Goal: Contribute content: Add original content to the website for others to see

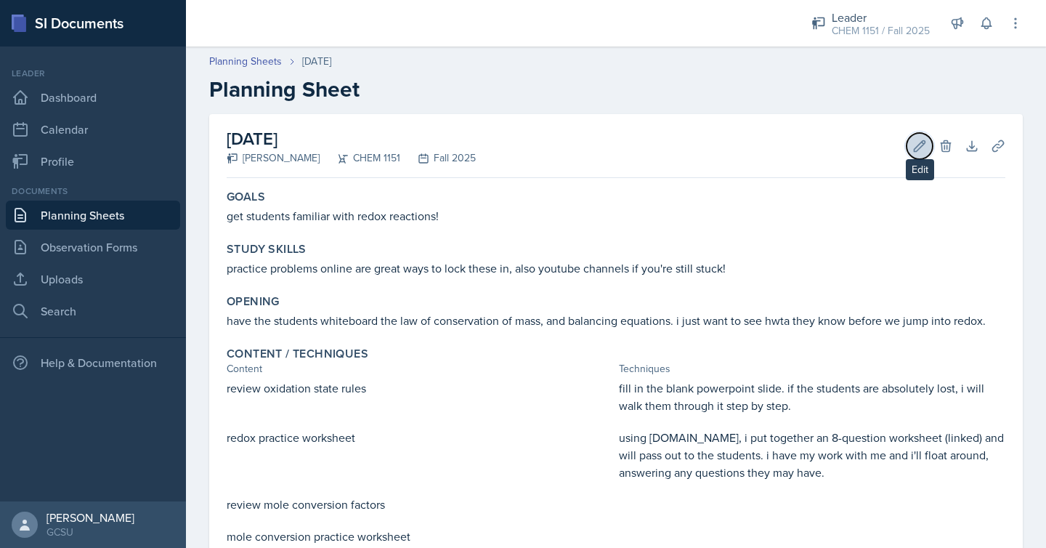
click at [908, 140] on button "Edit" at bounding box center [920, 146] width 26 height 26
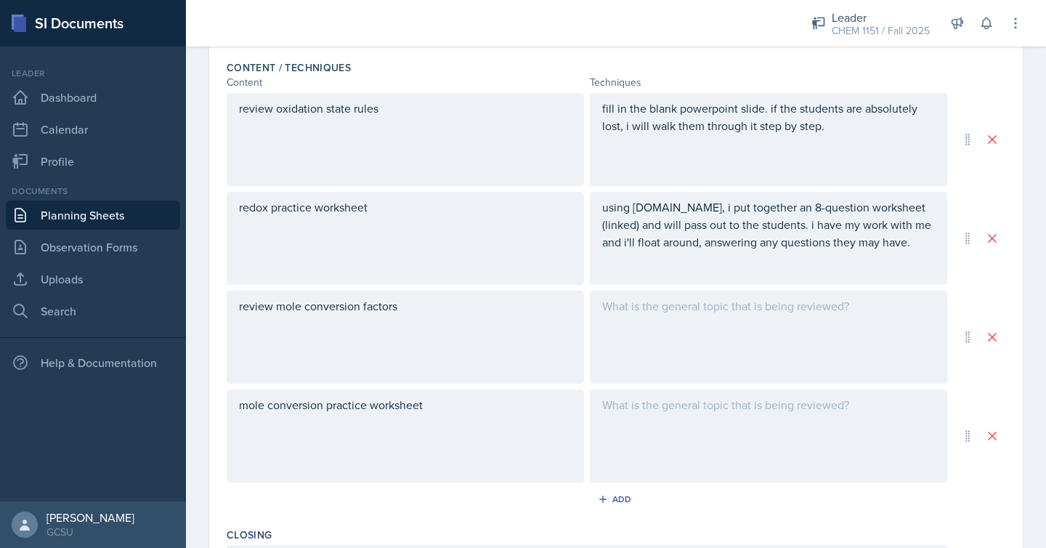
click at [621, 334] on div at bounding box center [769, 337] width 358 height 93
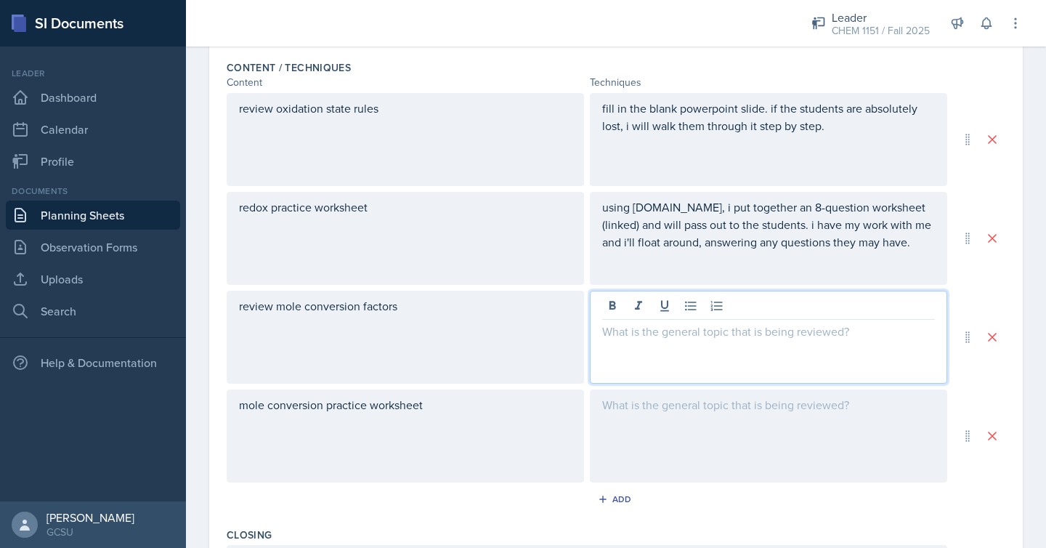
scroll to position [484, 0]
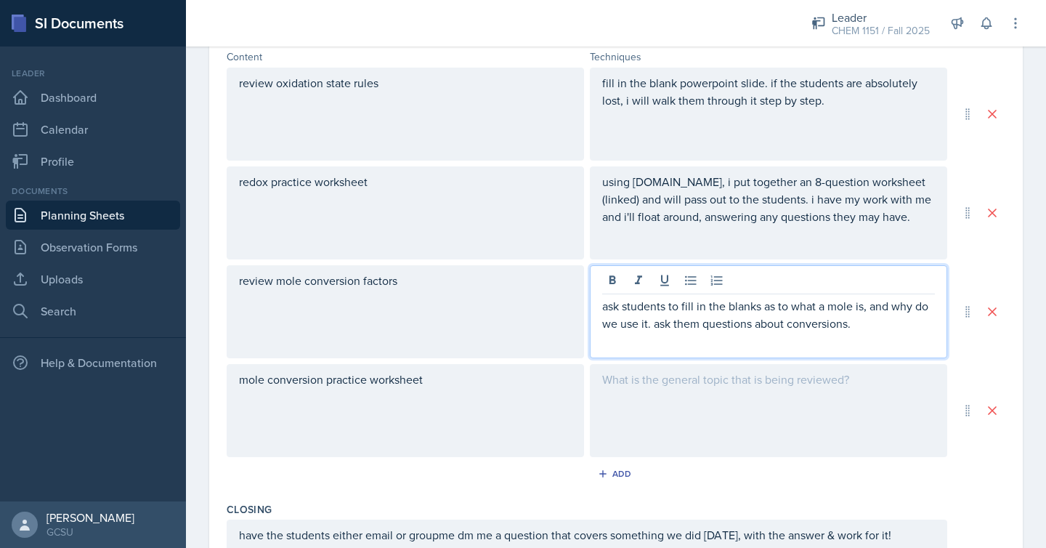
click at [621, 429] on div at bounding box center [769, 410] width 358 height 93
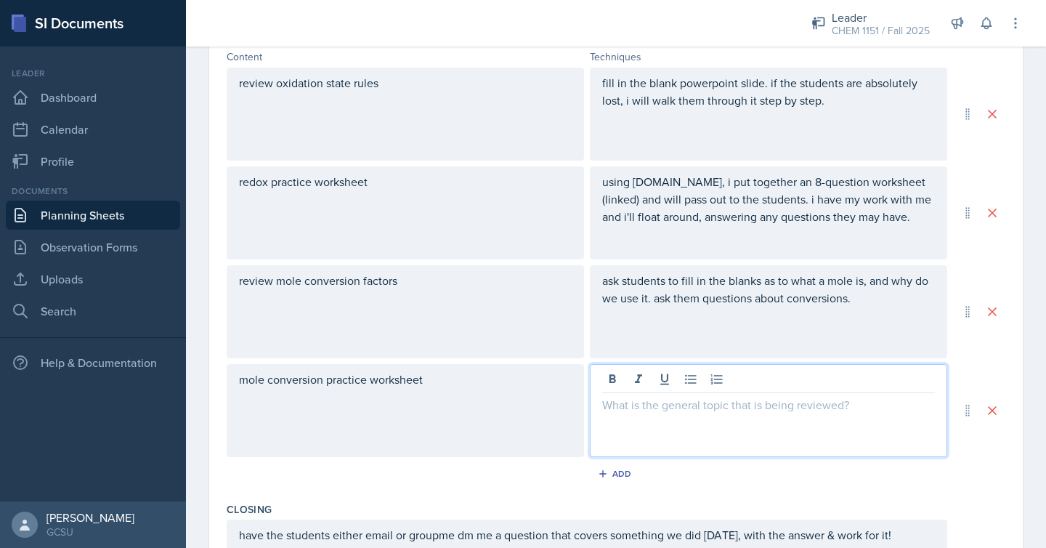
scroll to position [509, 0]
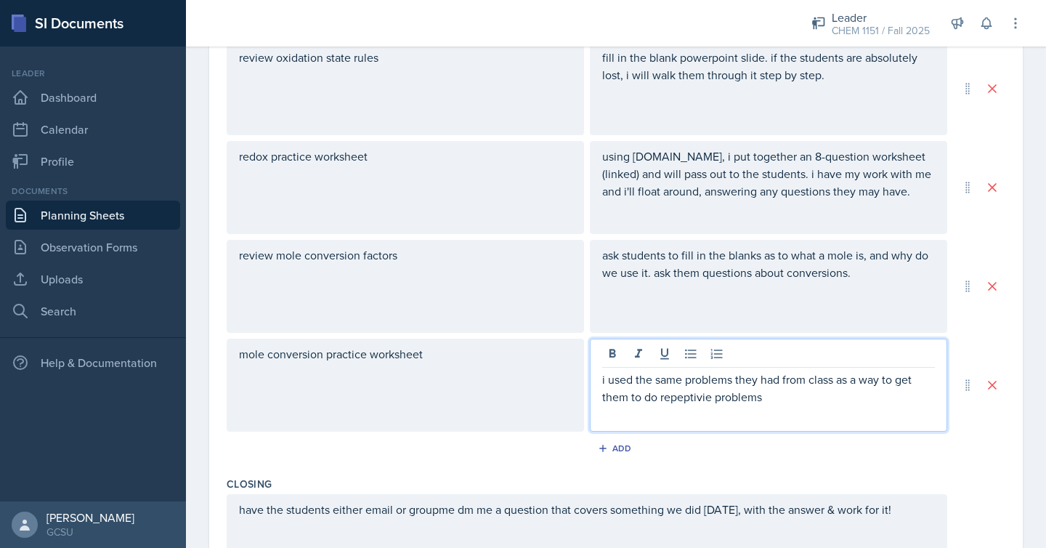
click at [677, 403] on p "i used the same problems they had from class as a way to get them to do repepti…" at bounding box center [768, 388] width 333 height 35
click at [751, 403] on p "i used the same problems they had from class as a way to get them to do repepti…" at bounding box center [768, 388] width 333 height 35
drag, startPoint x: 774, startPoint y: 403, endPoint x: 662, endPoint y: 398, distance: 112.0
click at [662, 398] on p "i used the same problems they had from class as a way to get them to do repepti…" at bounding box center [768, 388] width 333 height 35
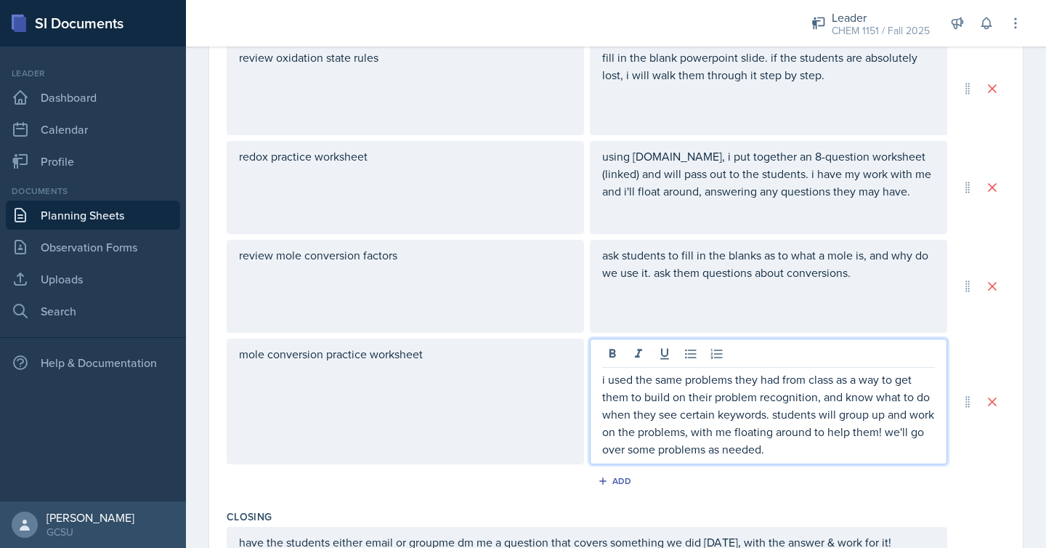
click at [724, 445] on p "i used the same problems they had from class as a way to get them to build on t…" at bounding box center [768, 414] width 333 height 87
drag, startPoint x: 838, startPoint y: 460, endPoint x: 888, endPoint y: 436, distance: 55.6
click at [888, 436] on div "i used the same problems they had from class as a way to get them to build on t…" at bounding box center [769, 402] width 358 height 126
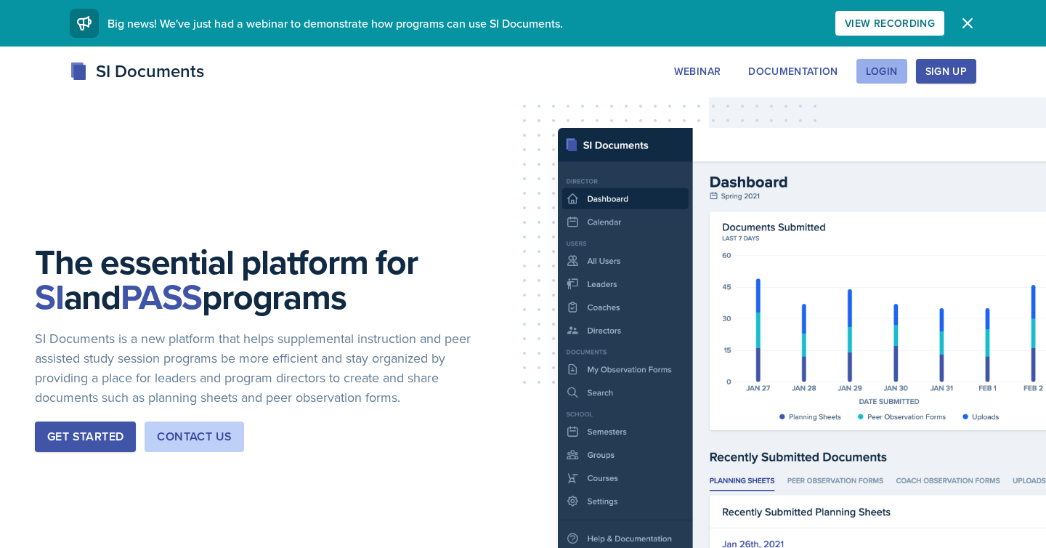
click at [886, 68] on div "Login" at bounding box center [882, 71] width 32 height 12
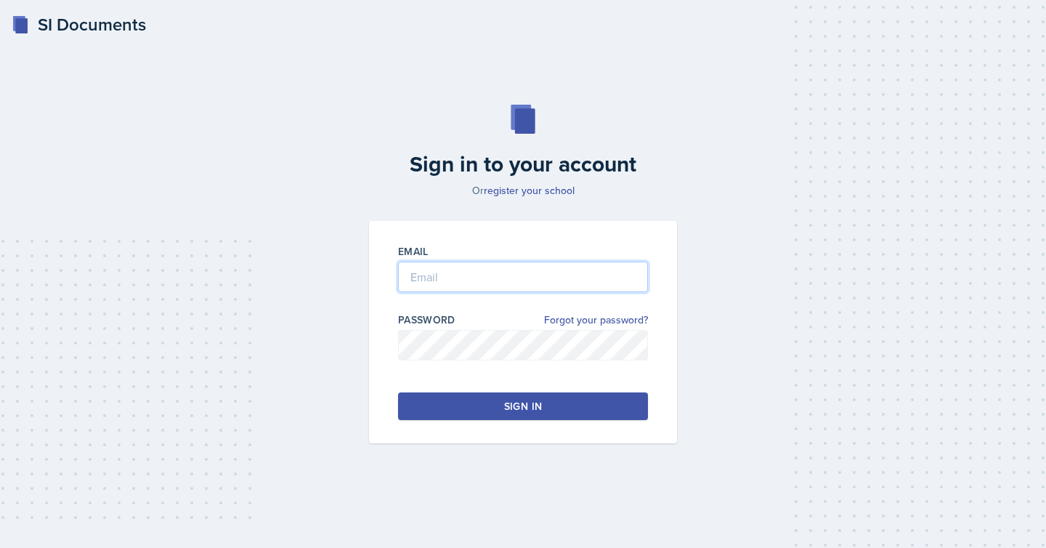
click at [561, 270] on input "email" at bounding box center [523, 277] width 250 height 31
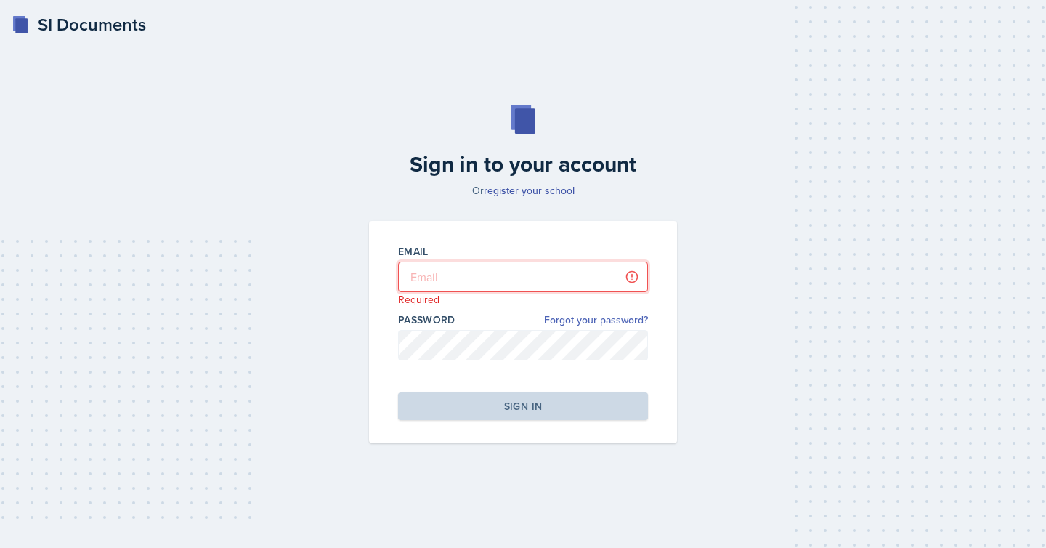
type input "[EMAIL_ADDRESS][DOMAIN_NAME]"
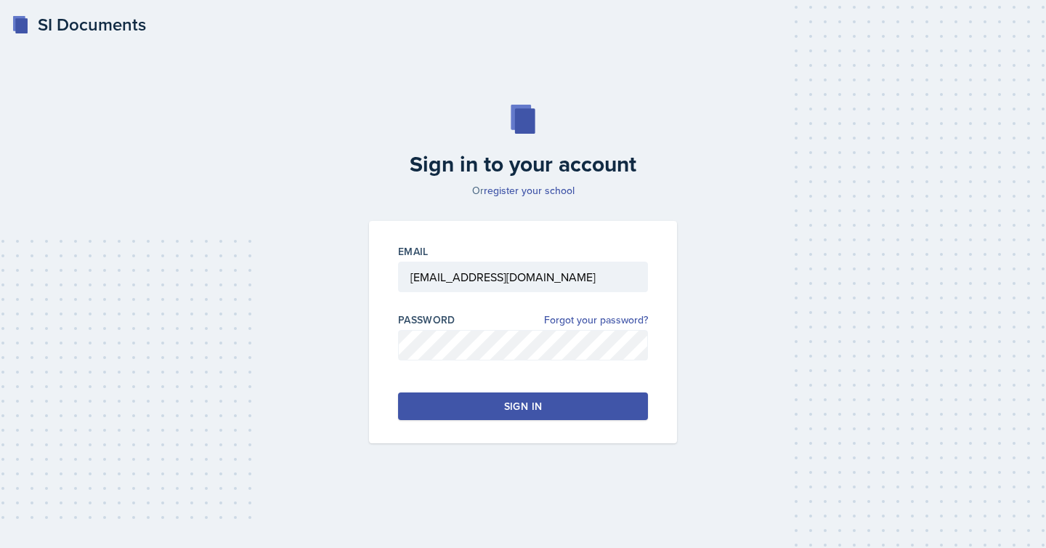
click at [496, 405] on button "Sign in" at bounding box center [523, 406] width 250 height 28
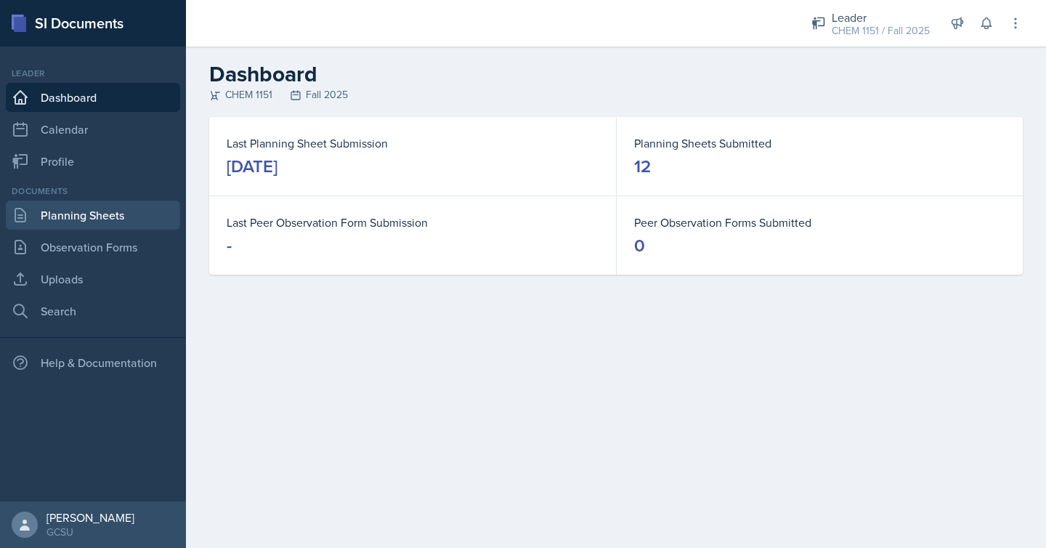
click at [78, 211] on link "Planning Sheets" at bounding box center [93, 215] width 174 height 29
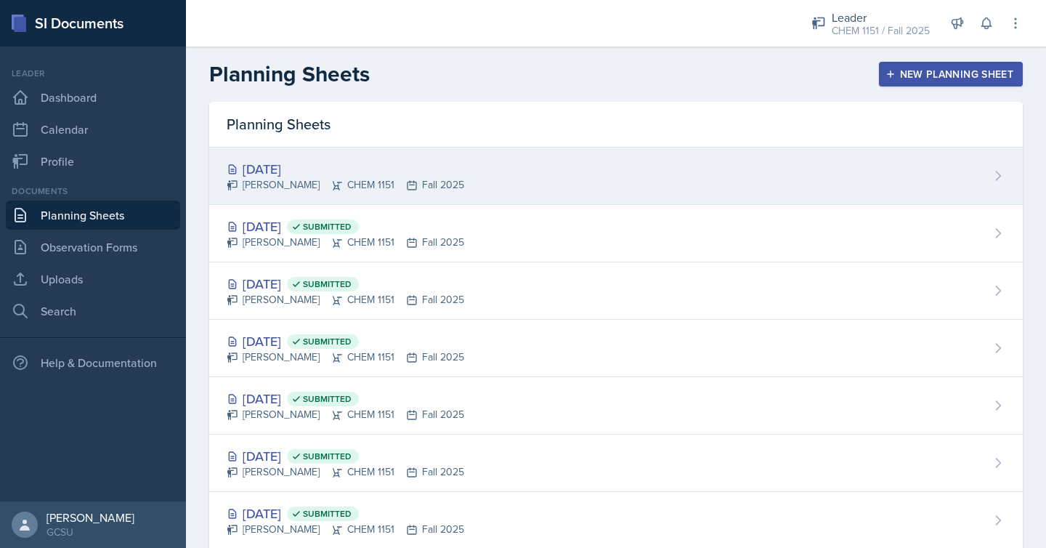
click at [491, 178] on div "[DATE] Odeya Atar CHEM 1151 Fall 2025" at bounding box center [616, 176] width 814 height 57
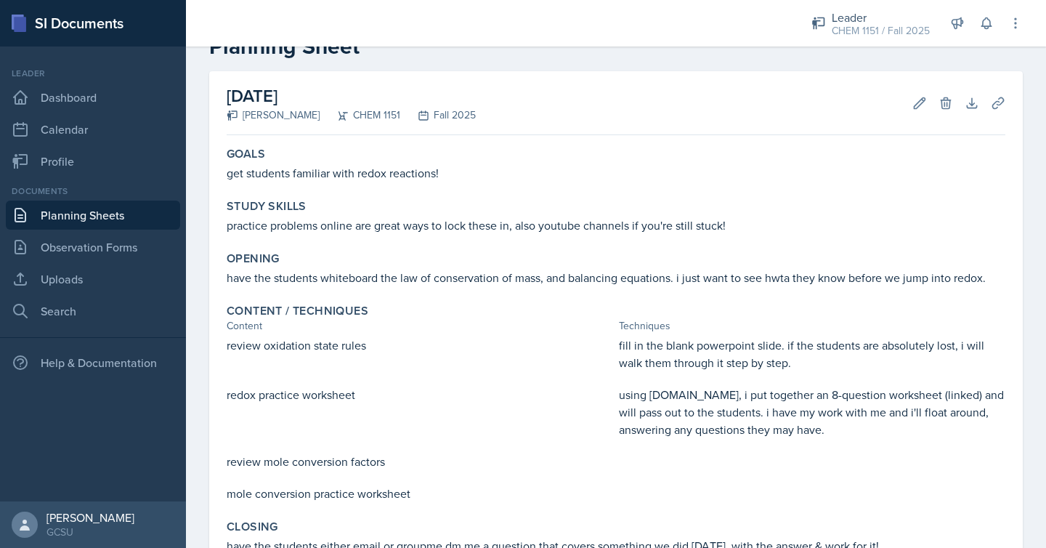
scroll to position [22, 0]
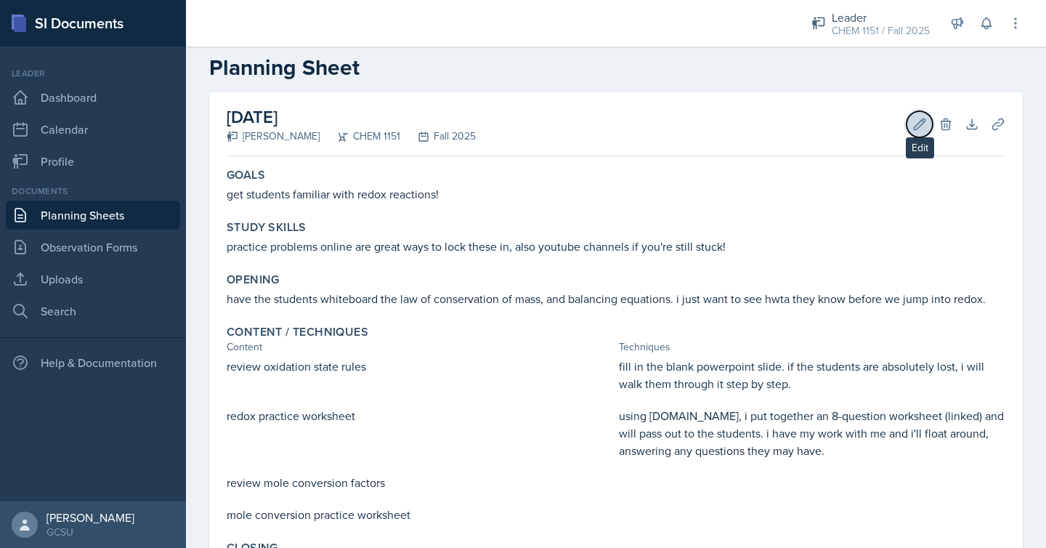
click at [920, 134] on button "Edit" at bounding box center [920, 124] width 26 height 26
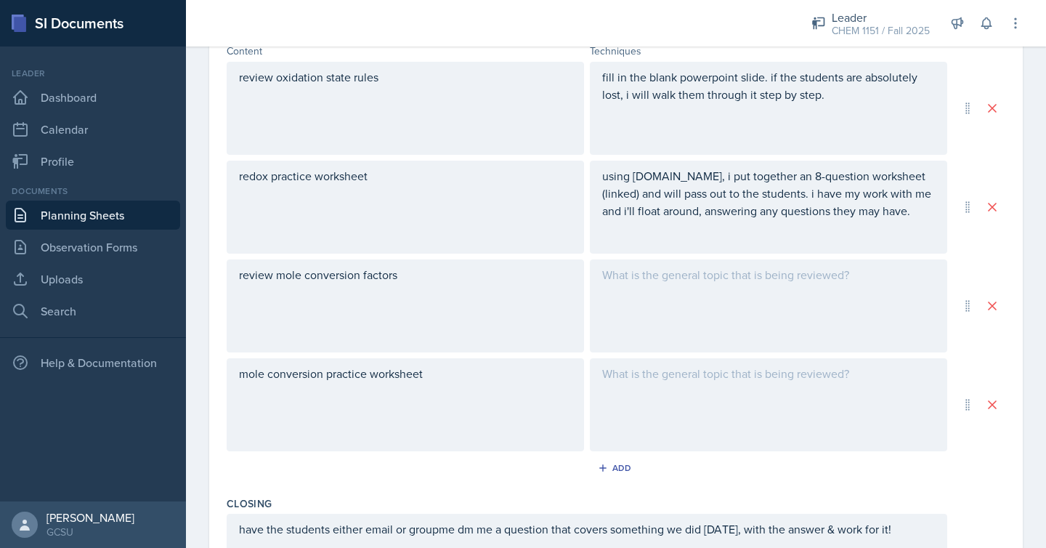
click at [659, 439] on div at bounding box center [769, 404] width 358 height 93
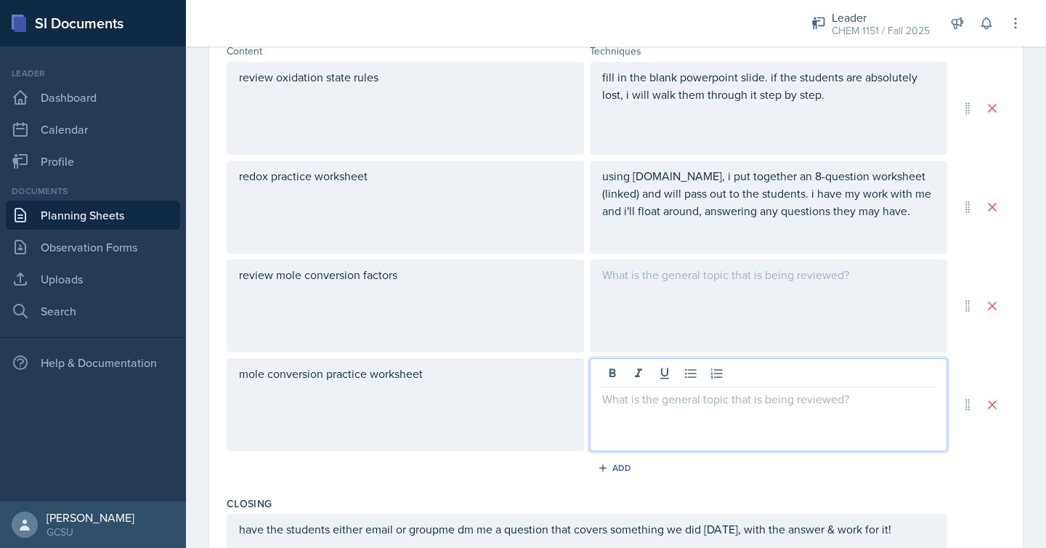
scroll to position [515, 0]
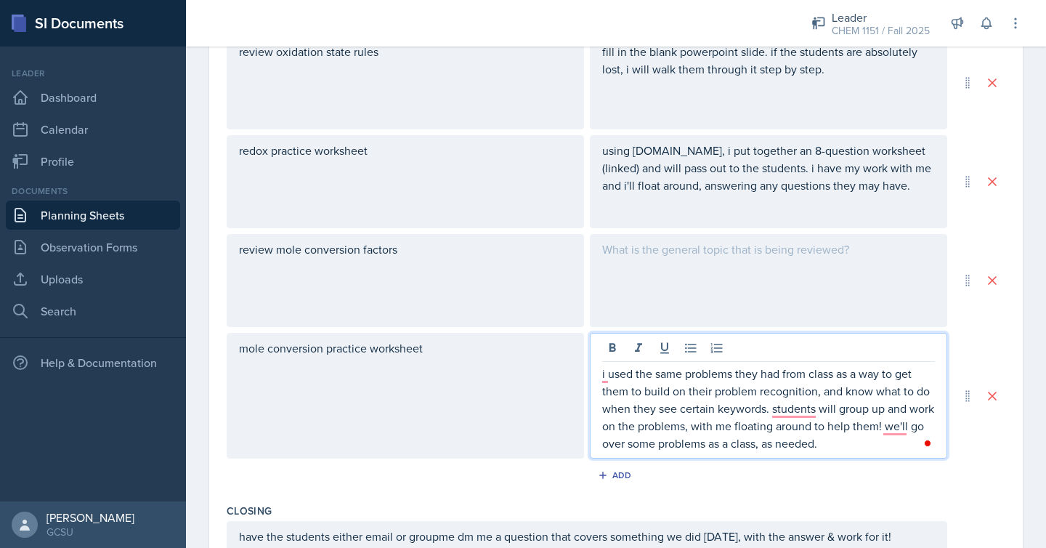
drag, startPoint x: 871, startPoint y: 432, endPoint x: 888, endPoint y: 429, distance: 17.7
click at [888, 429] on p "i used the same problems they had from class as a way to get them to build on t…" at bounding box center [768, 408] width 333 height 87
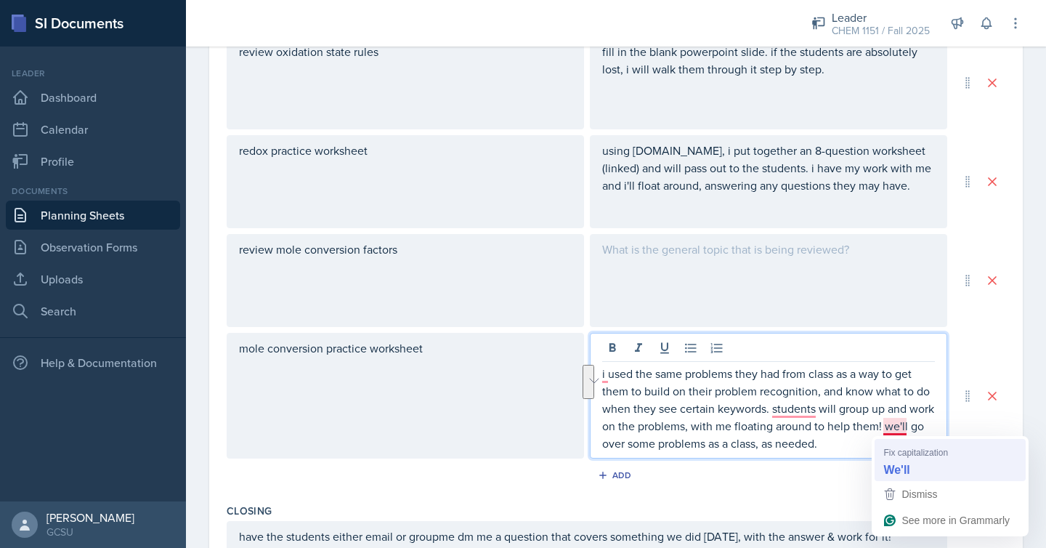
drag, startPoint x: 884, startPoint y: 425, endPoint x: 880, endPoint y: 464, distance: 38.8
click at [880, 464] on html "SI Documents Leader Dashboard Calendar Profile Documents Planning Sheets Observ…" at bounding box center [523, 274] width 1046 height 548
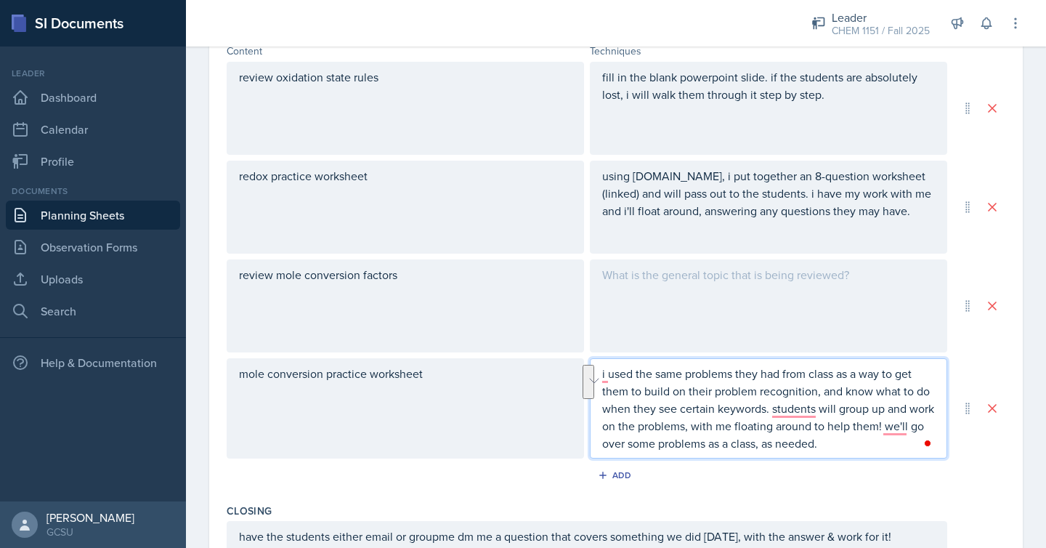
copy p "we'll go over some problems as a class, as needed."
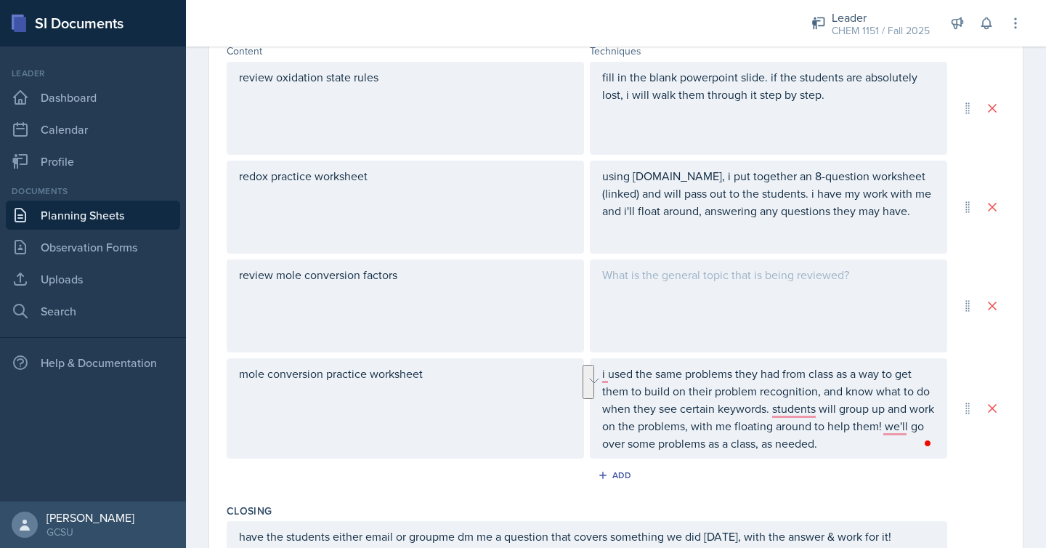
click at [903, 227] on div "using [DOMAIN_NAME], i put together an 8-question worksheet (linked) and will p…" at bounding box center [769, 207] width 358 height 93
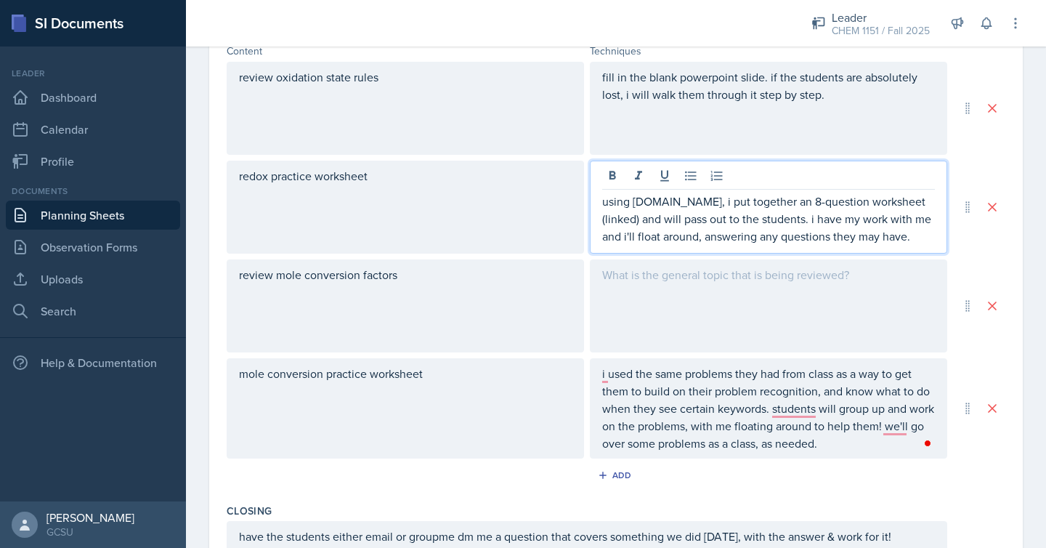
scroll to position [515, 0]
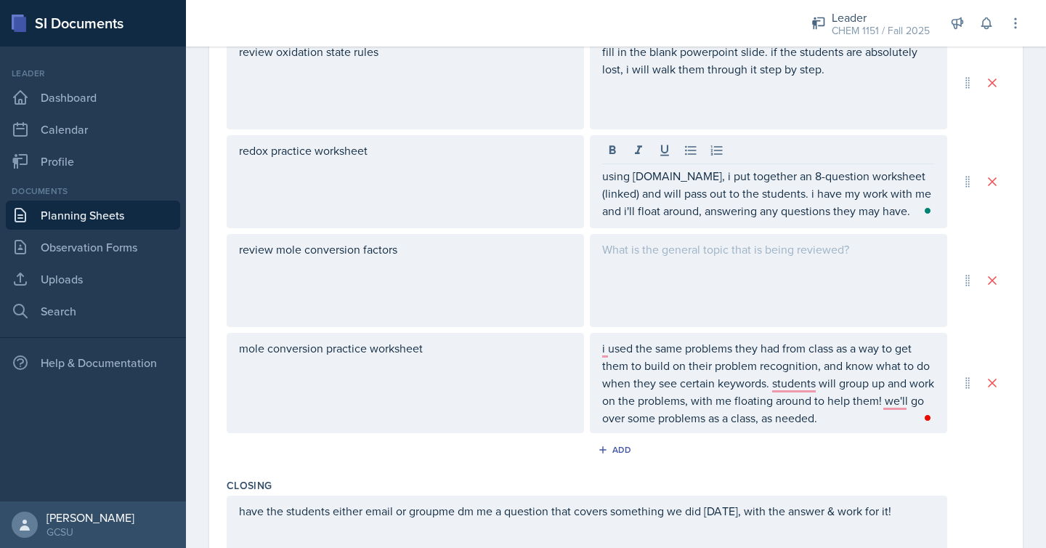
click at [928, 209] on div "Open Grammarly." at bounding box center [927, 210] width 7 height 7
click at [914, 210] on p "using [DOMAIN_NAME], i put together an 8-question worksheet (linked) and will p…" at bounding box center [768, 193] width 333 height 52
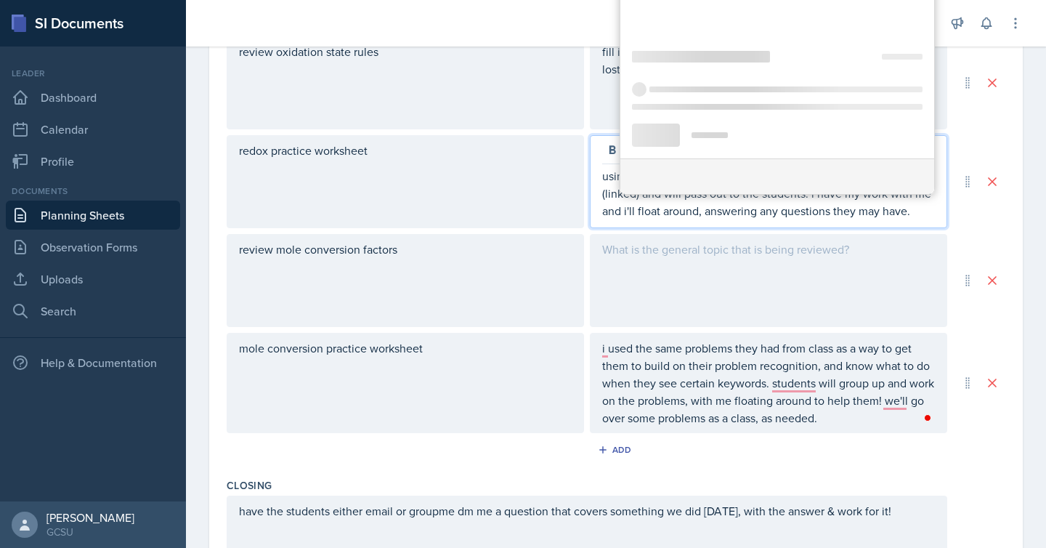
paste div "To enrich screen reader interactions, please activate Accessibility in Grammarl…"
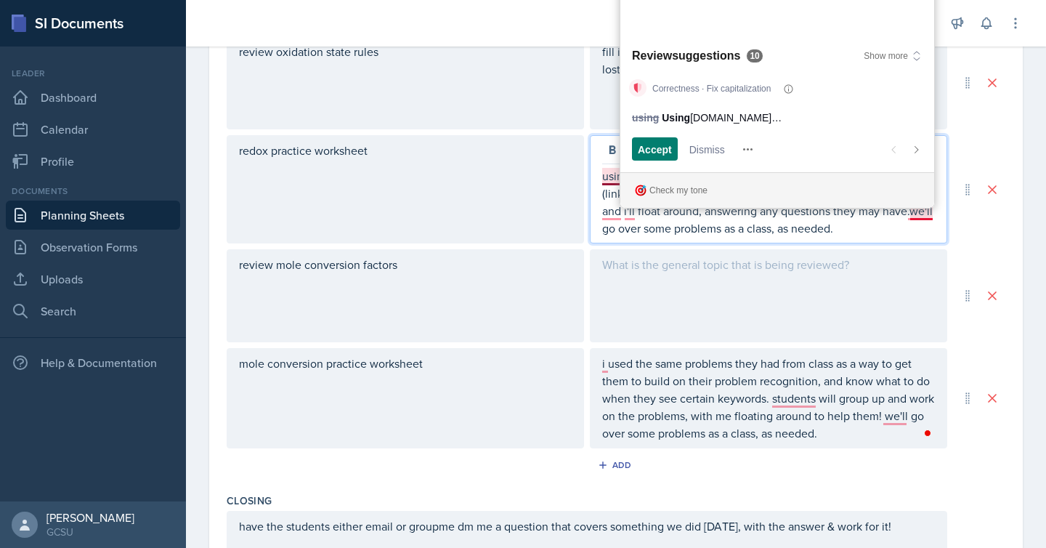
click at [912, 212] on p "using [DOMAIN_NAME], i put together an 8-question worksheet (linked) and will p…" at bounding box center [768, 202] width 333 height 70
click at [839, 274] on div at bounding box center [769, 295] width 358 height 93
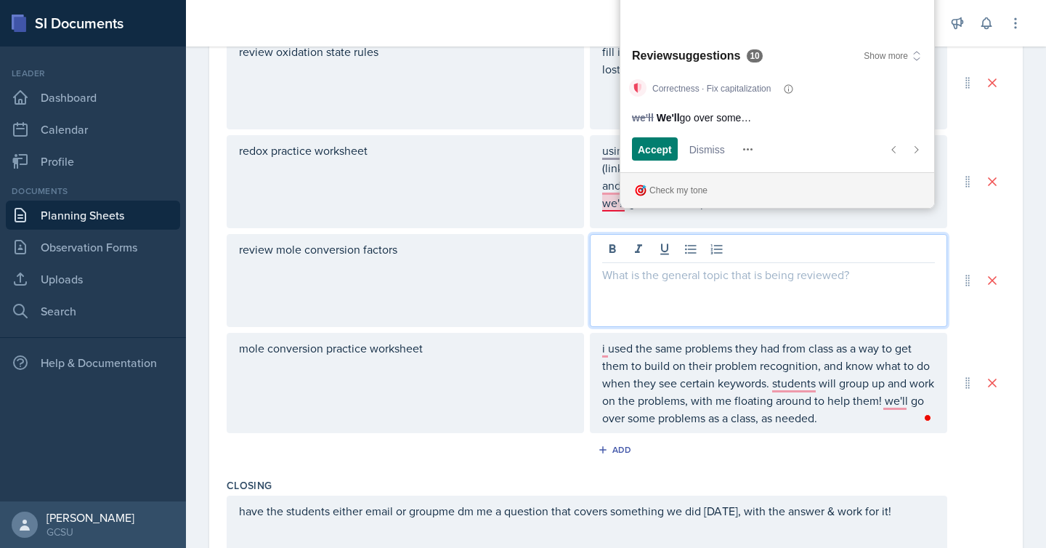
scroll to position [541, 0]
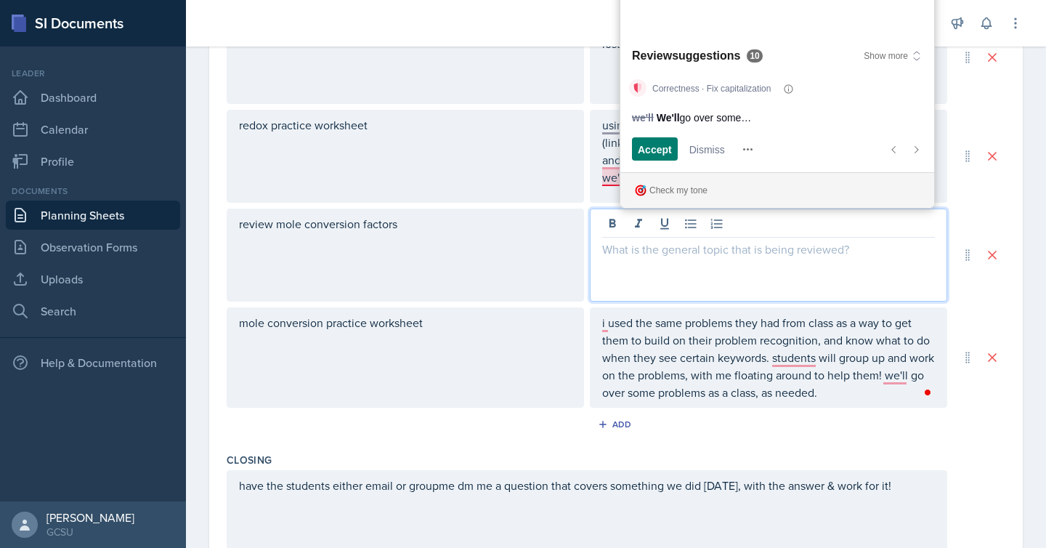
click at [1014, 198] on div "Date [DATE] [DATE] 28 29 30 1 2 3 4 5 6 7 8 9 10 11 12 13 14 15 16 17 18 19 20 …" at bounding box center [616, 143] width 814 height 1141
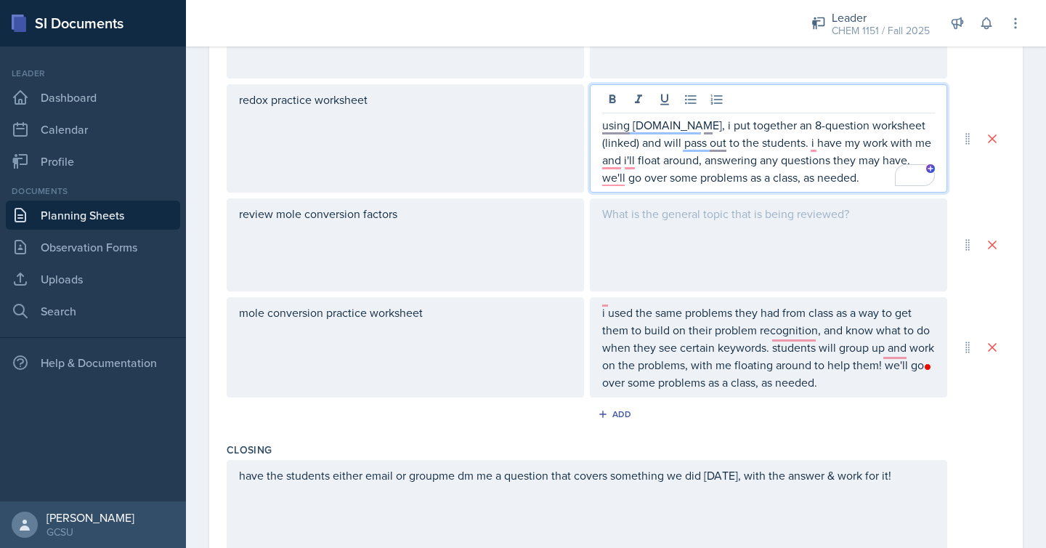
click at [842, 272] on div at bounding box center [769, 244] width 358 height 93
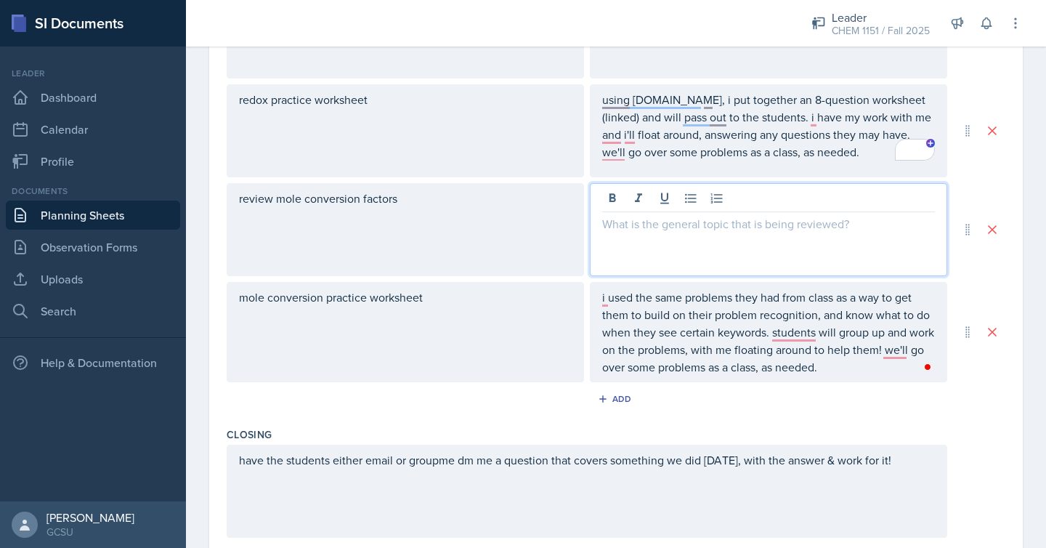
scroll to position [592, 0]
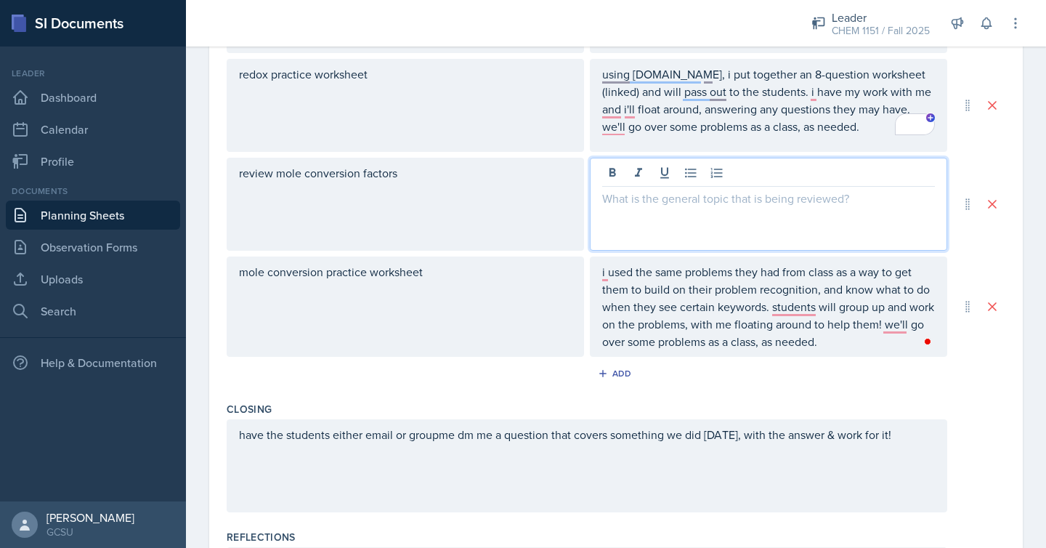
click at [876, 207] on div at bounding box center [769, 204] width 358 height 93
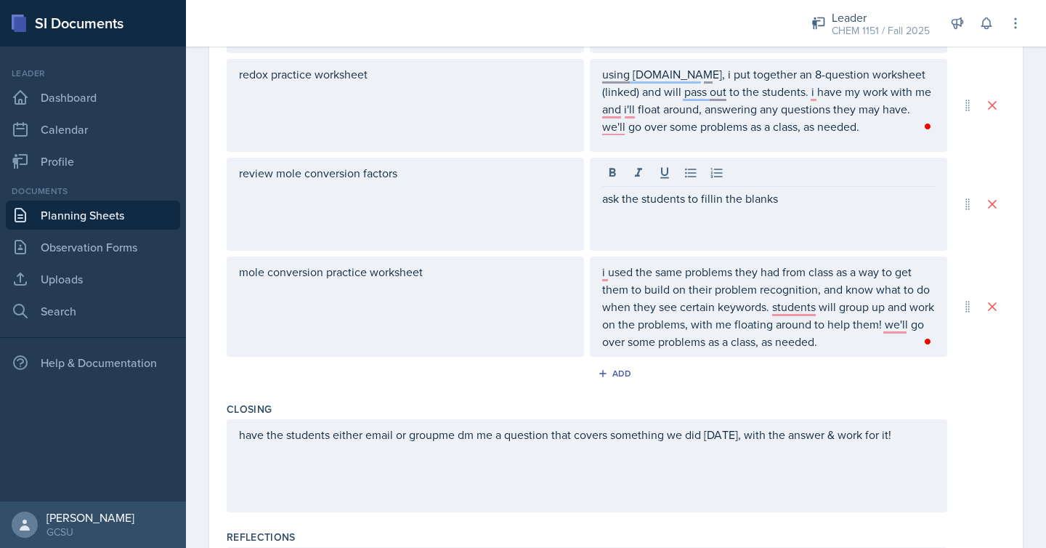
drag, startPoint x: 840, startPoint y: 209, endPoint x: 714, endPoint y: 202, distance: 126.7
click at [714, 202] on div "ask the students to fillin the blanks" at bounding box center [769, 204] width 358 height 93
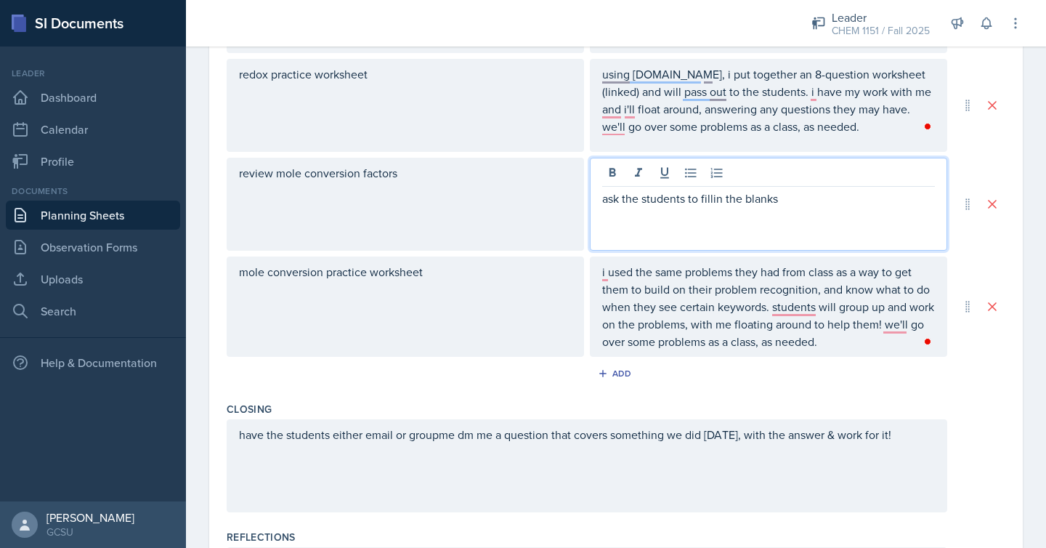
drag, startPoint x: 714, startPoint y: 202, endPoint x: 802, endPoint y: 205, distance: 88.7
click at [802, 205] on p "ask the students to fillin the blanks" at bounding box center [768, 198] width 333 height 17
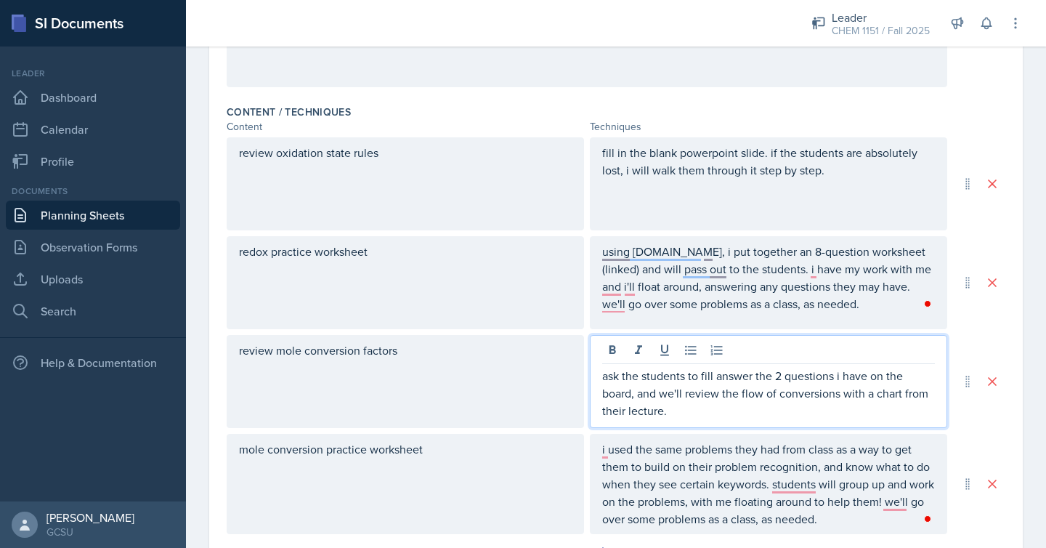
scroll to position [0, 0]
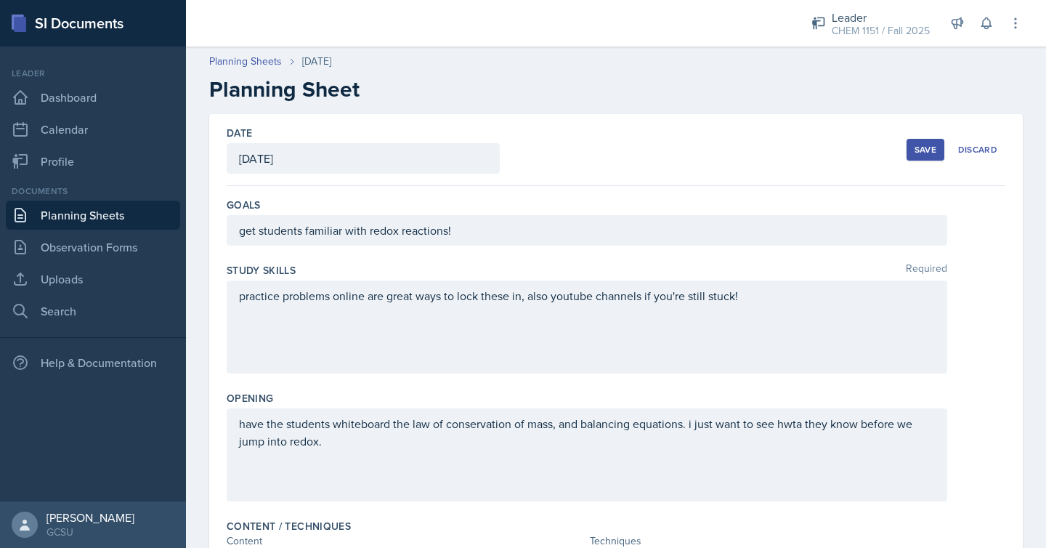
click at [927, 137] on div "Save Discard" at bounding box center [956, 149] width 99 height 33
click at [924, 142] on button "Save" at bounding box center [926, 150] width 38 height 22
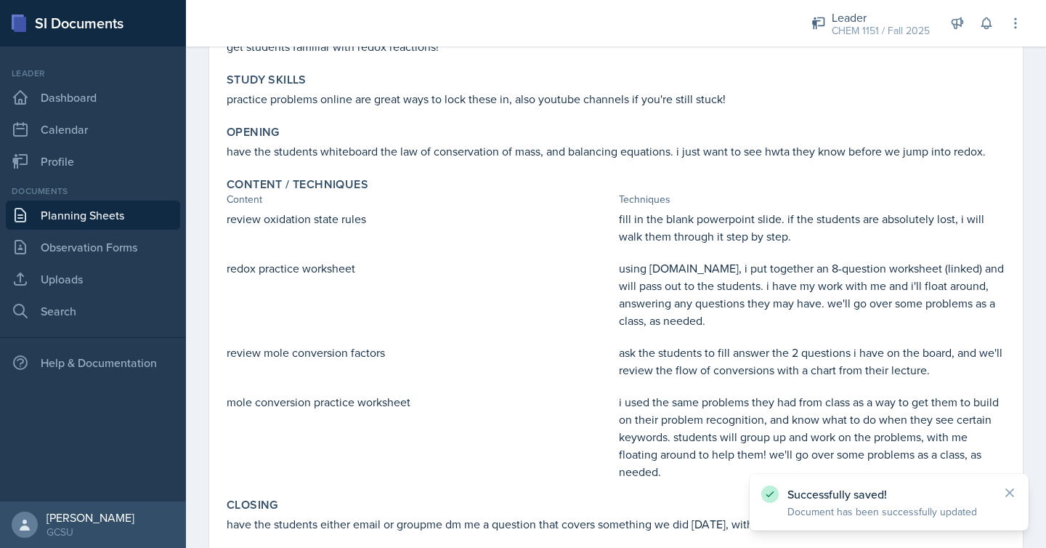
scroll to position [344, 0]
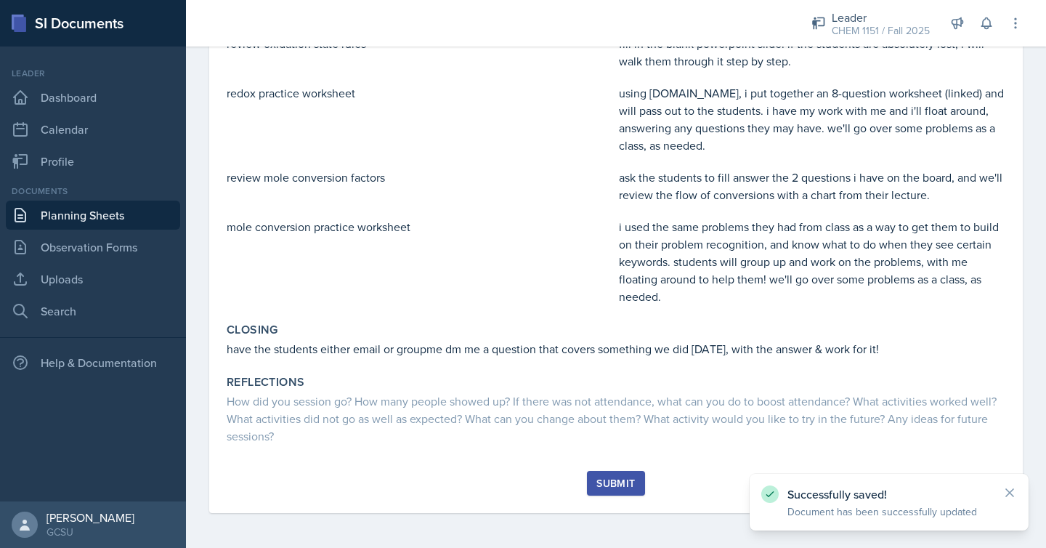
click at [612, 497] on div "Submit" at bounding box center [616, 492] width 779 height 42
click at [612, 489] on div "Submit" at bounding box center [616, 483] width 39 height 12
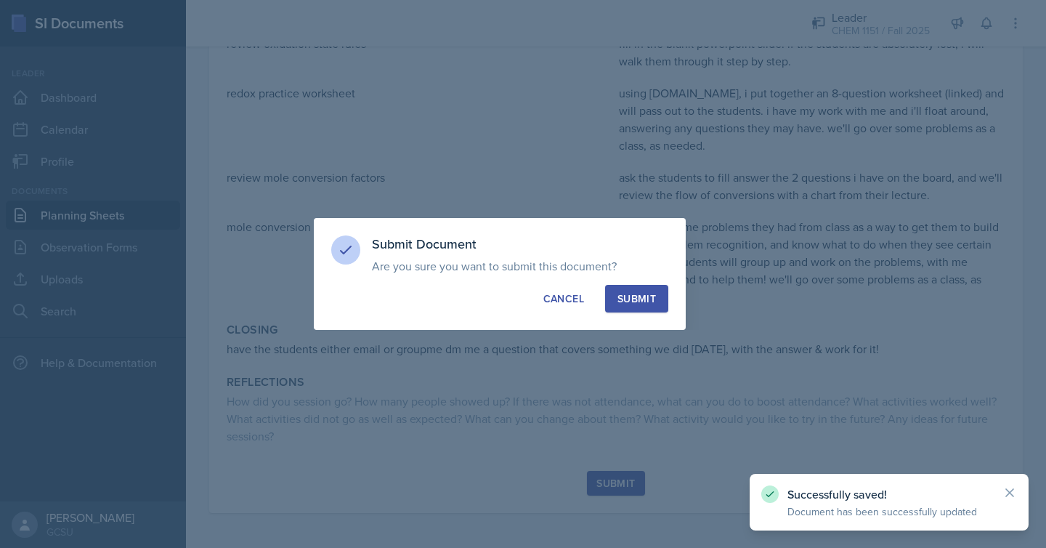
click at [646, 293] on div "Submit" at bounding box center [637, 298] width 39 height 15
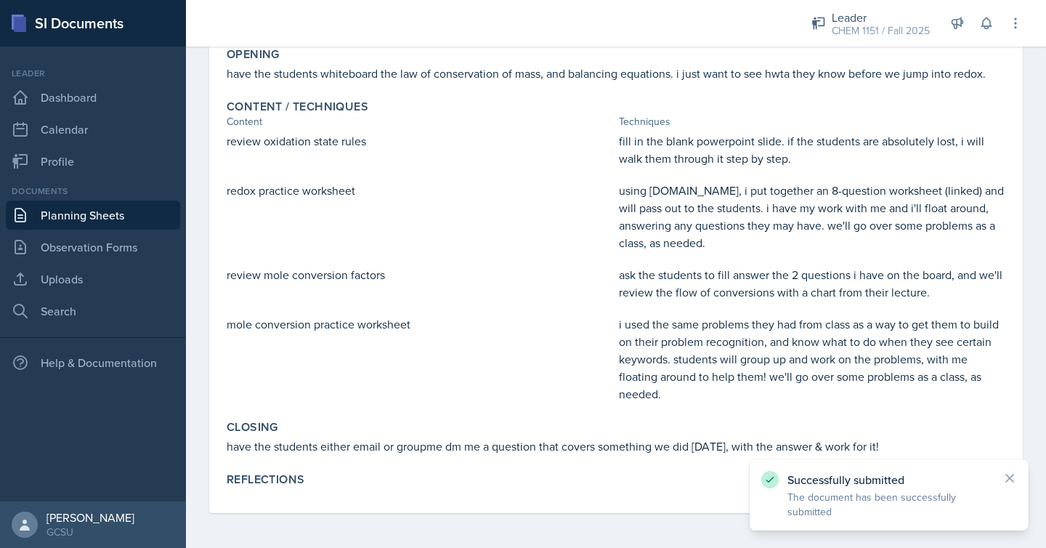
scroll to position [0, 0]
